Goal: Task Accomplishment & Management: Manage account settings

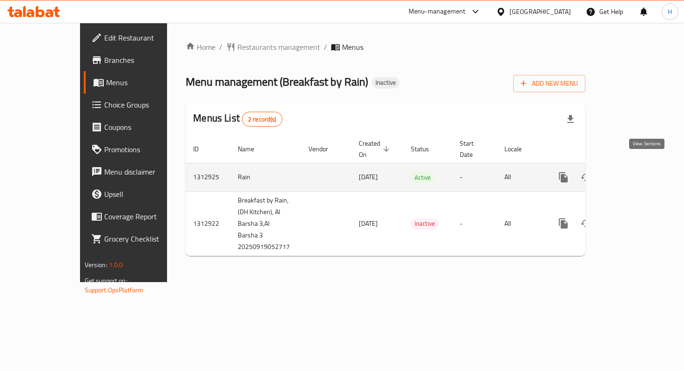
click at [635, 173] on icon "enhanced table" at bounding box center [630, 177] width 8 height 8
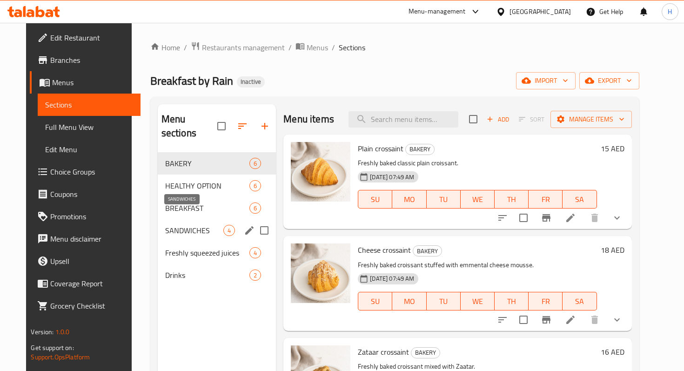
click at [187, 225] on span "SANDWICHES" at bounding box center [194, 230] width 59 height 11
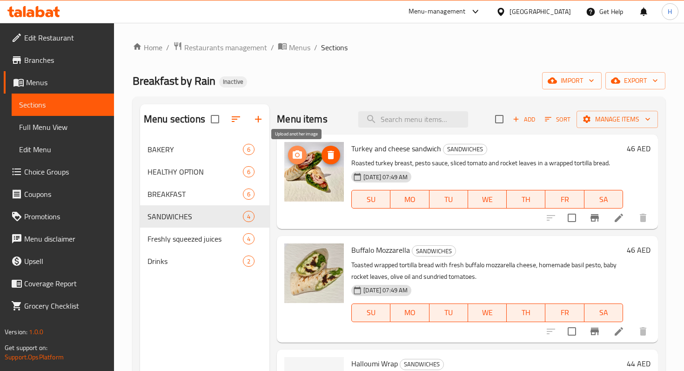
click at [297, 160] on icon "upload picture" at bounding box center [297, 154] width 11 height 11
click at [293, 159] on icon "upload picture" at bounding box center [297, 154] width 11 height 11
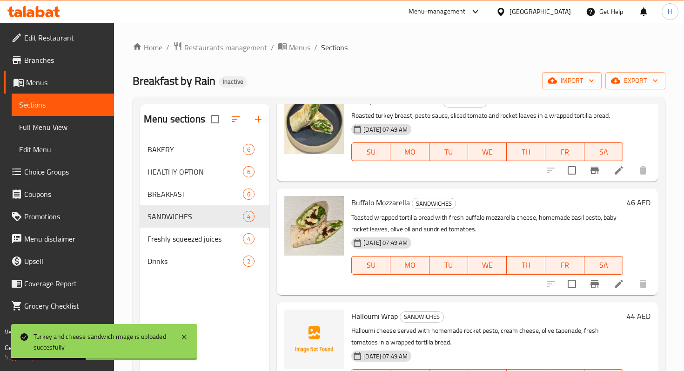
scroll to position [49, 0]
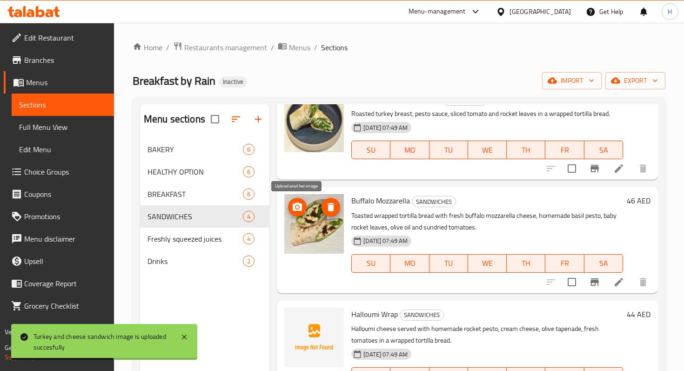
click at [293, 213] on button "upload picture" at bounding box center [297, 207] width 19 height 19
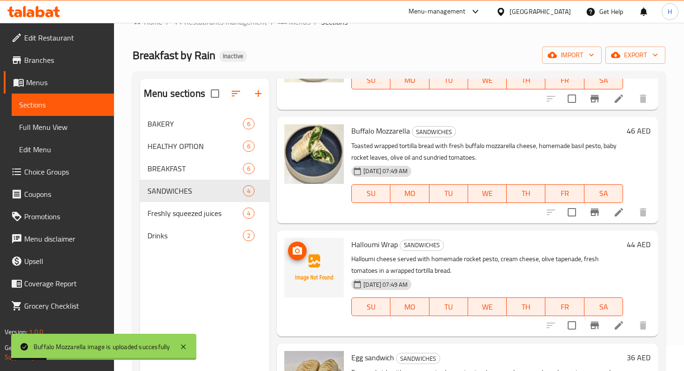
scroll to position [32, 0]
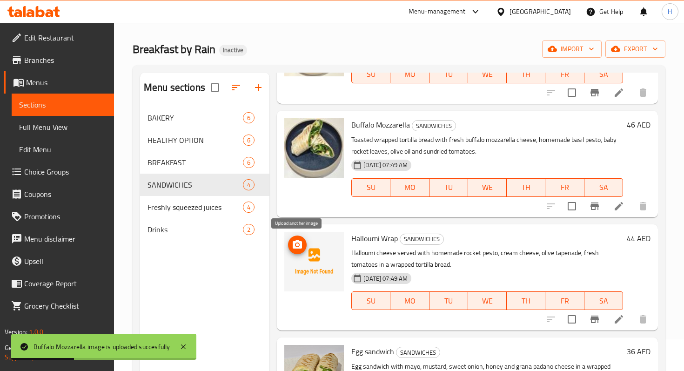
click at [299, 250] on button "upload picture" at bounding box center [297, 244] width 19 height 19
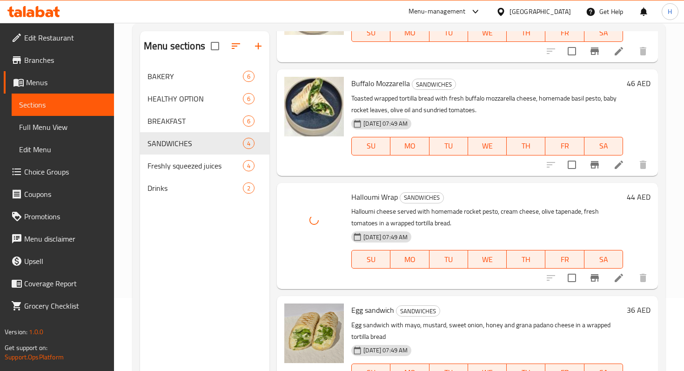
scroll to position [130, 0]
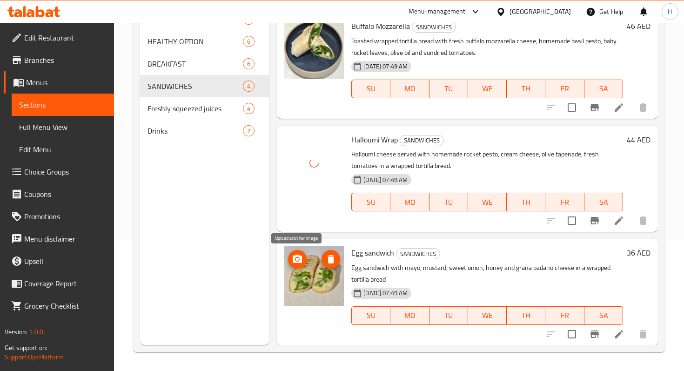
click at [301, 261] on icon "upload picture" at bounding box center [297, 259] width 9 height 8
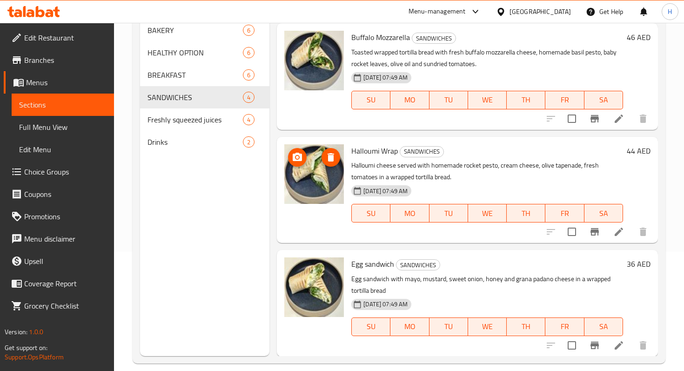
scroll to position [120, 0]
